Goal: Navigation & Orientation: Find specific page/section

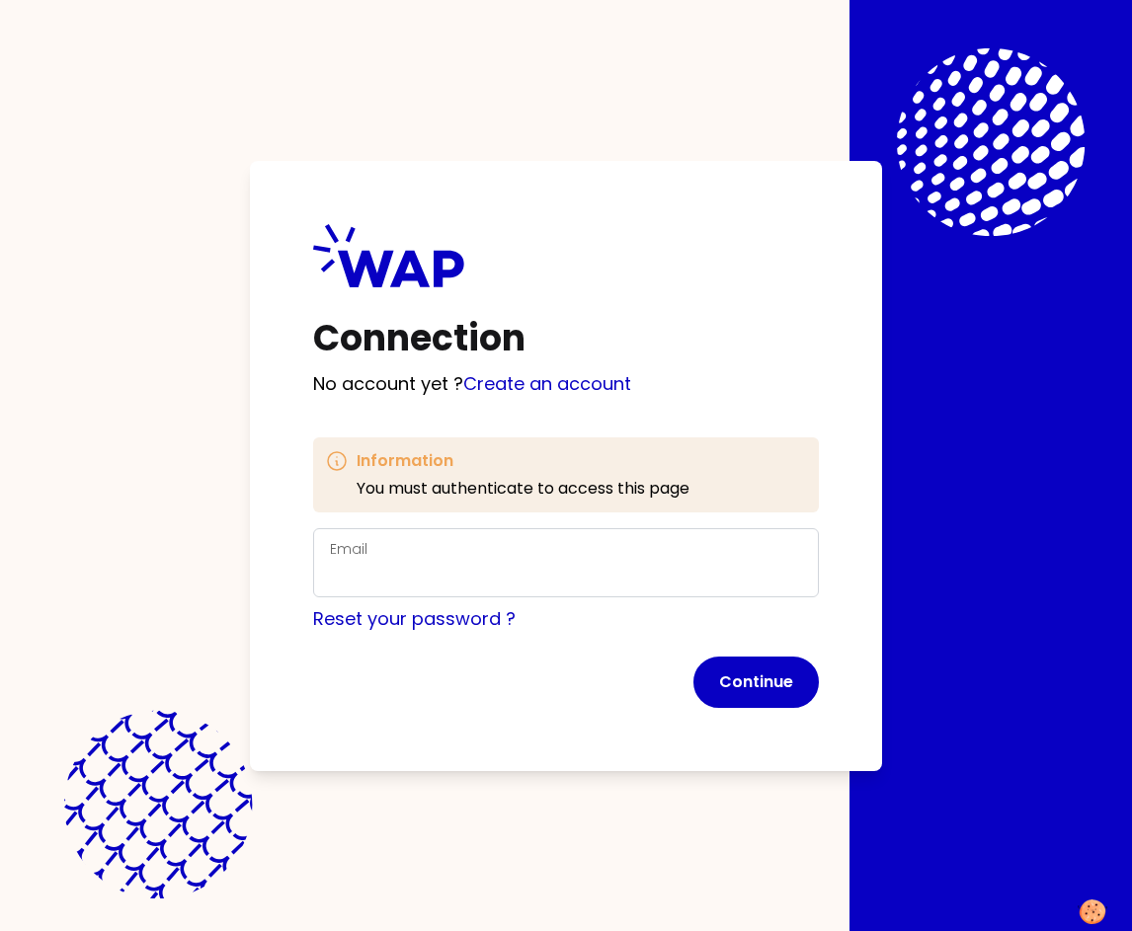
click at [515, 538] on div "Email" at bounding box center [566, 562] width 506 height 69
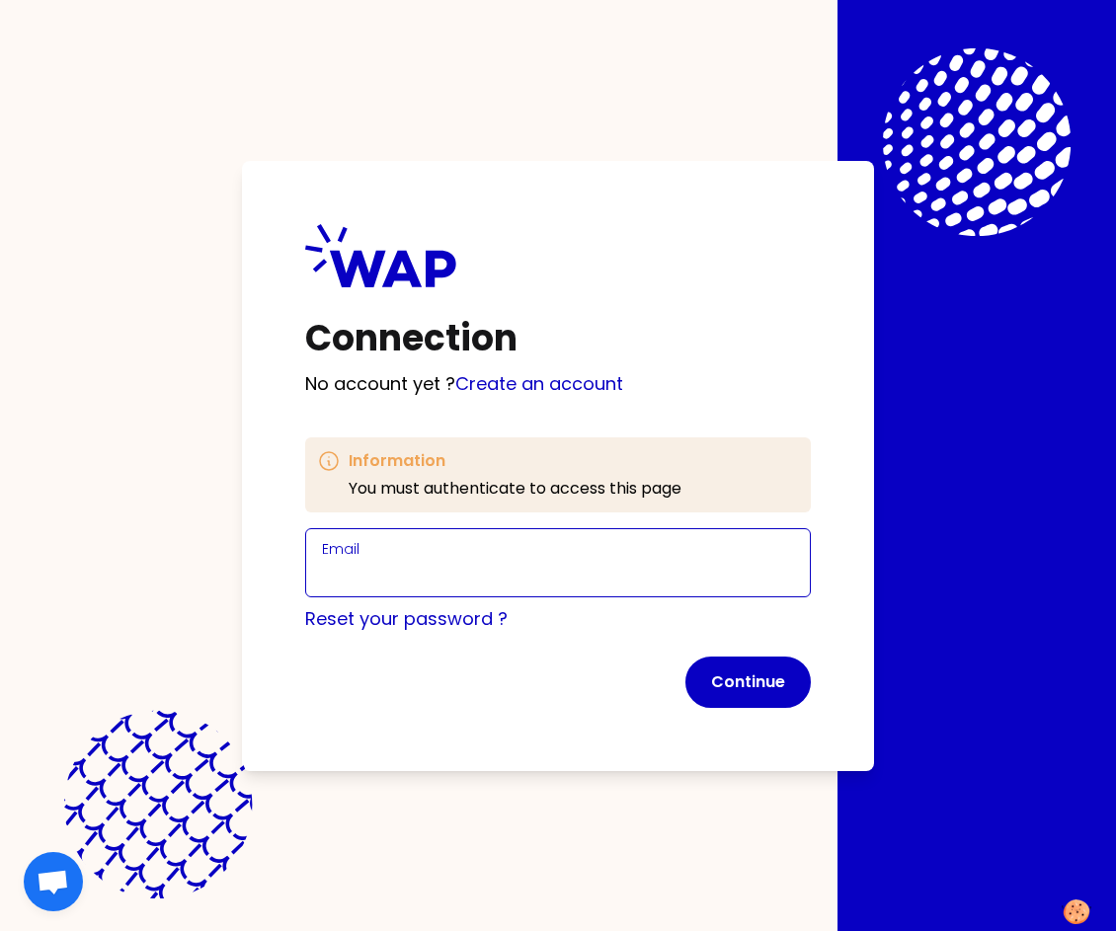
click at [523, 575] on input "Email" at bounding box center [558, 575] width 472 height 28
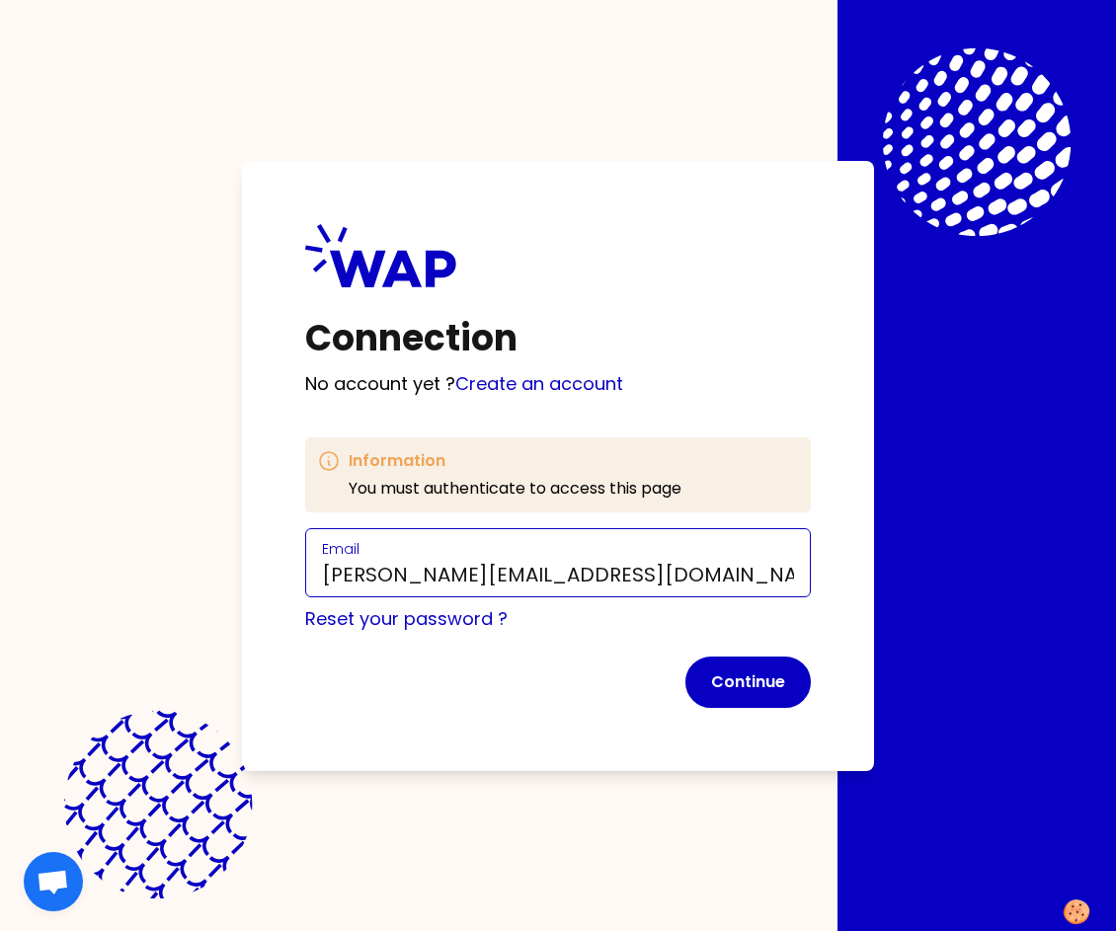
click at [467, 561] on input "[PERSON_NAME][EMAIL_ADDRESS][DOMAIN_NAME]" at bounding box center [558, 575] width 472 height 28
click at [466, 573] on input "[PERSON_NAME][EMAIL_ADDRESS][DOMAIN_NAME]" at bounding box center [558, 575] width 472 height 28
type input "[PERSON_NAME][EMAIL_ADDRESS][DOMAIN_NAME]"
click button "Continue" at bounding box center [747, 682] width 125 height 51
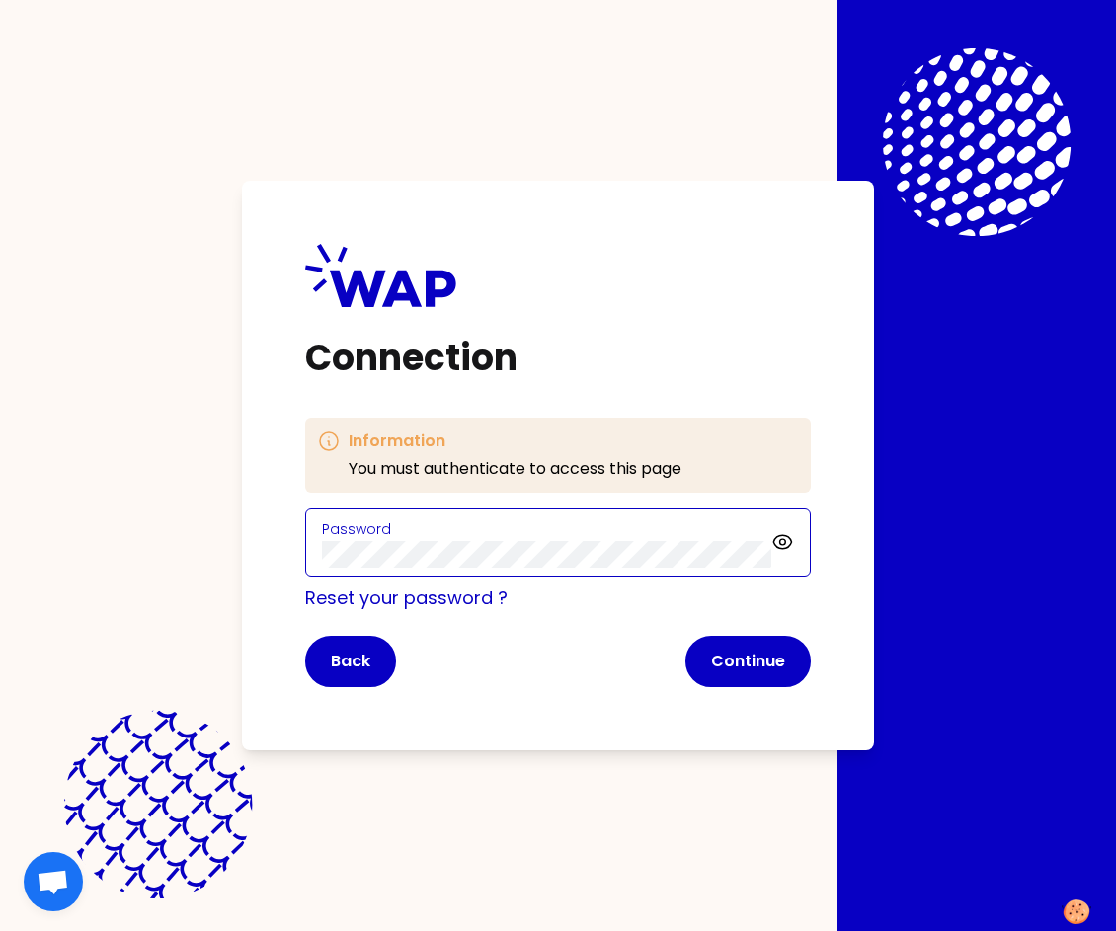
click button "Continue" at bounding box center [747, 661] width 125 height 51
